Goal: Task Accomplishment & Management: Manage account settings

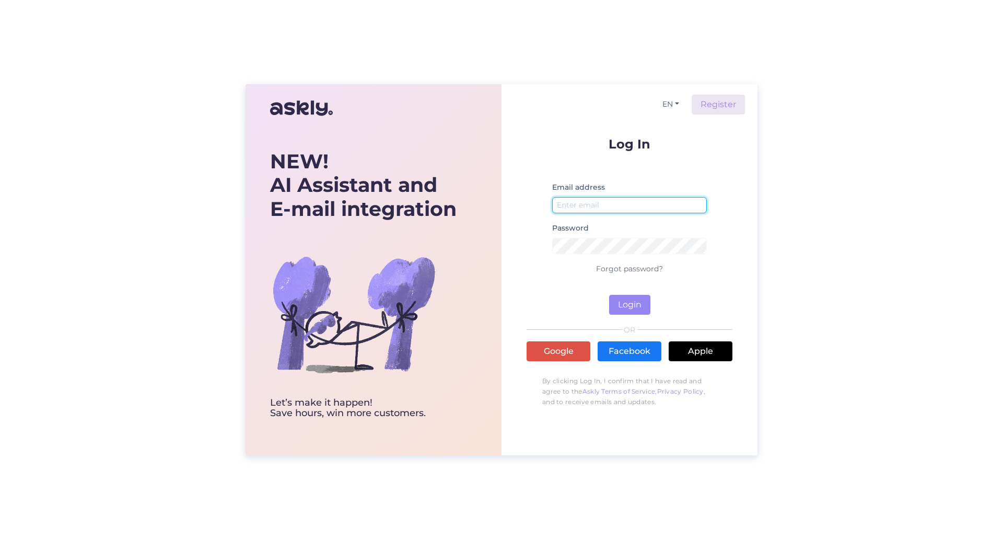
click at [583, 207] on input "email" at bounding box center [629, 205] width 155 height 16
type input "[EMAIL_ADDRESS][DOMAIN_NAME]"
click at [614, 303] on button "Login" at bounding box center [629, 305] width 41 height 20
click at [621, 299] on button "Login" at bounding box center [629, 305] width 41 height 20
click at [623, 305] on button "Login" at bounding box center [629, 305] width 41 height 20
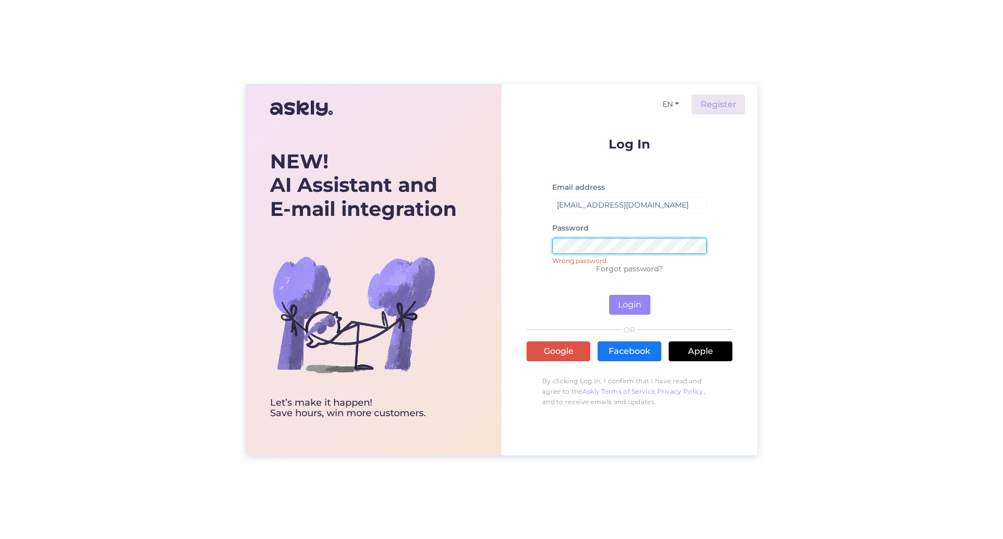
click at [446, 262] on div "NEW! AI Assistant and E-mail integration Let’s make it happen! Save hours, win …" at bounding box center [502, 269] width 512 height 371
click at [633, 302] on button "Login" at bounding box center [629, 305] width 41 height 20
